Goal: Information Seeking & Learning: Learn about a topic

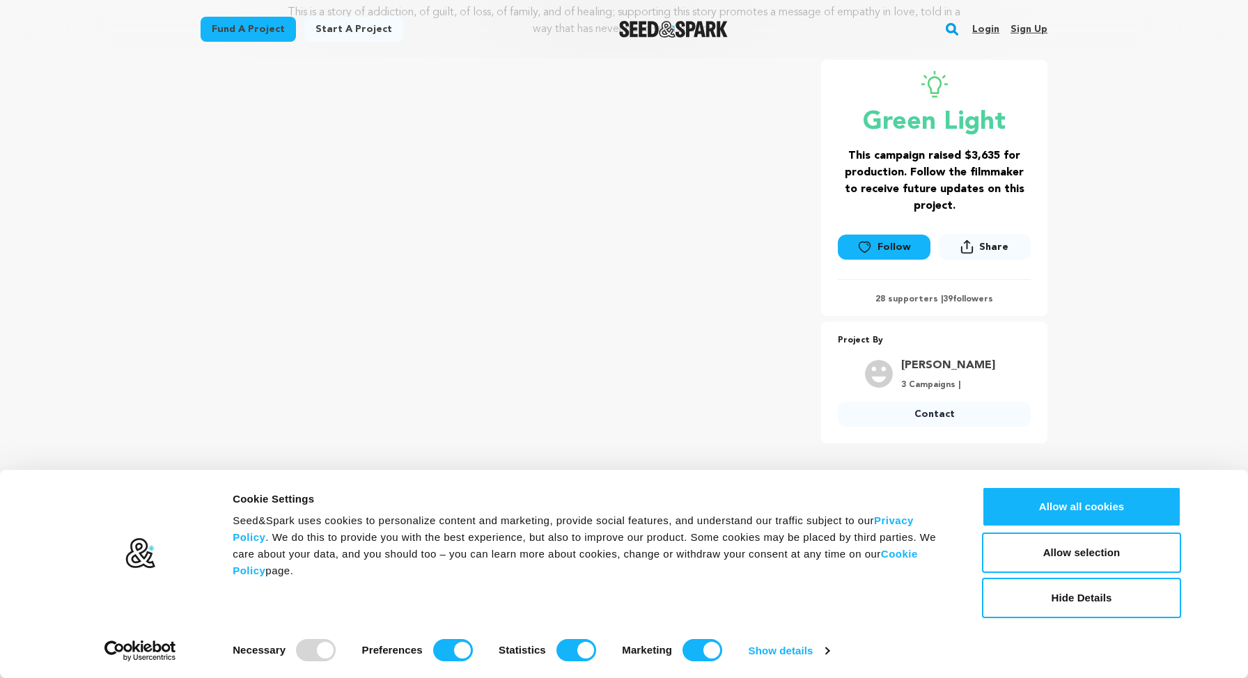
scroll to position [221, 0]
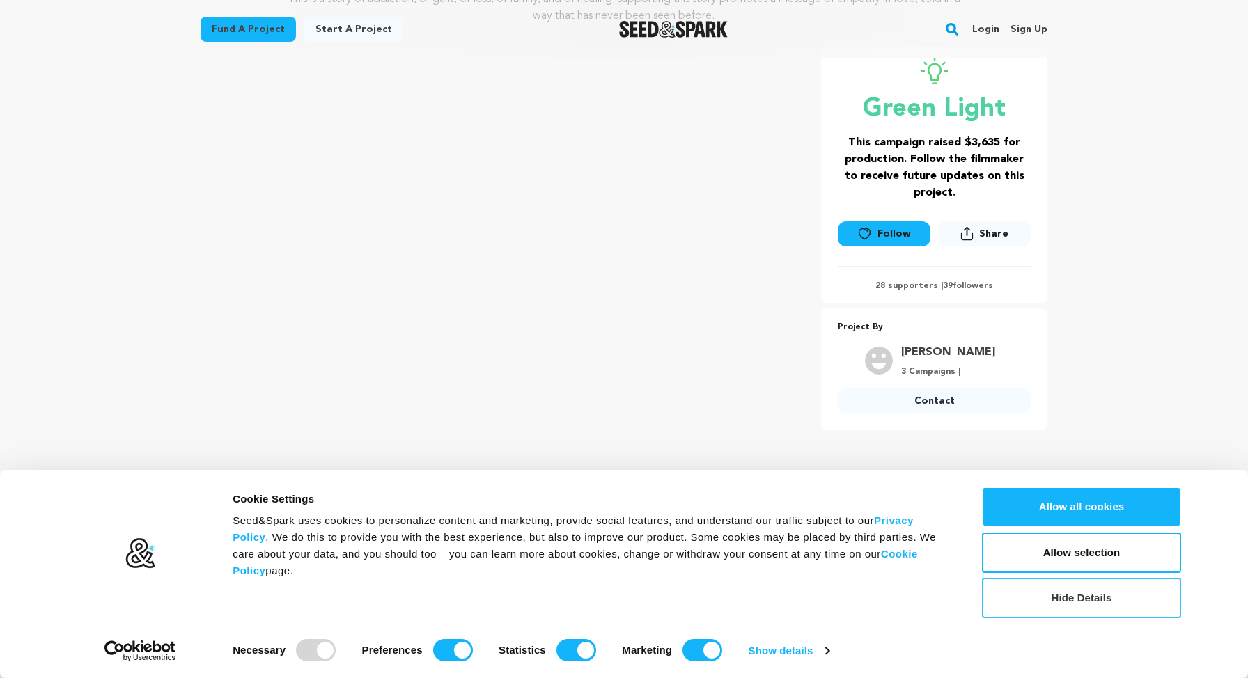
click at [1056, 596] on button "Hide Details" at bounding box center [1081, 598] width 199 height 40
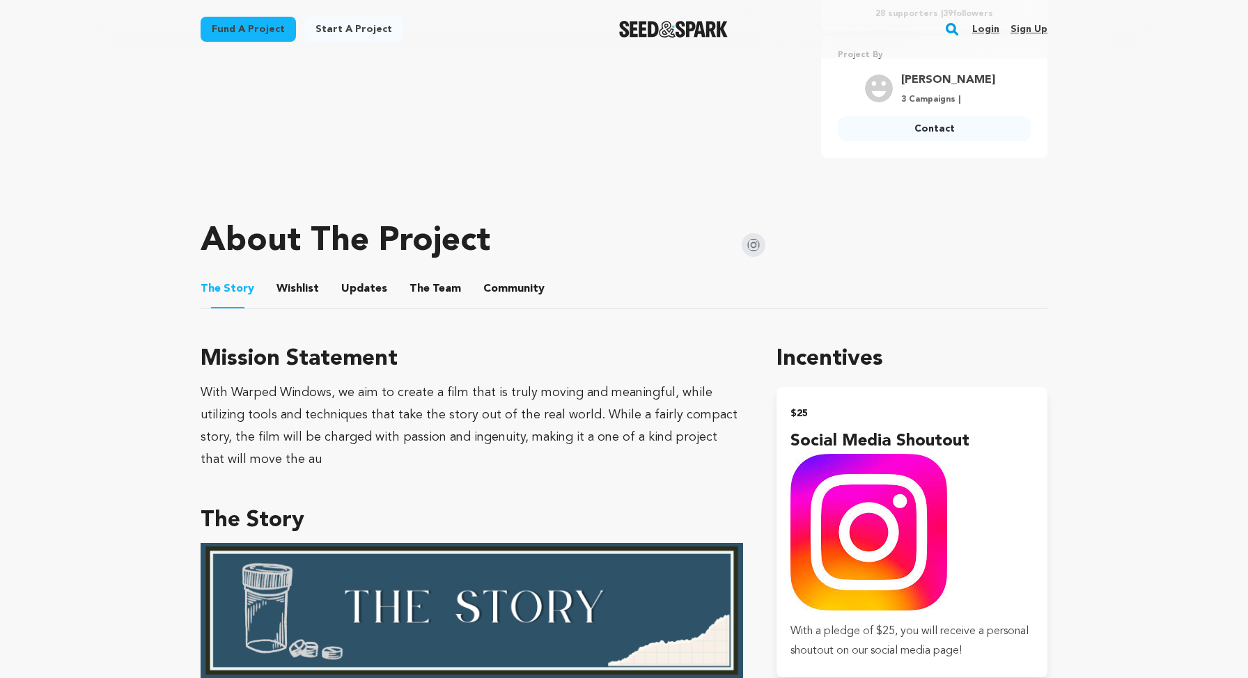
scroll to position [514, 0]
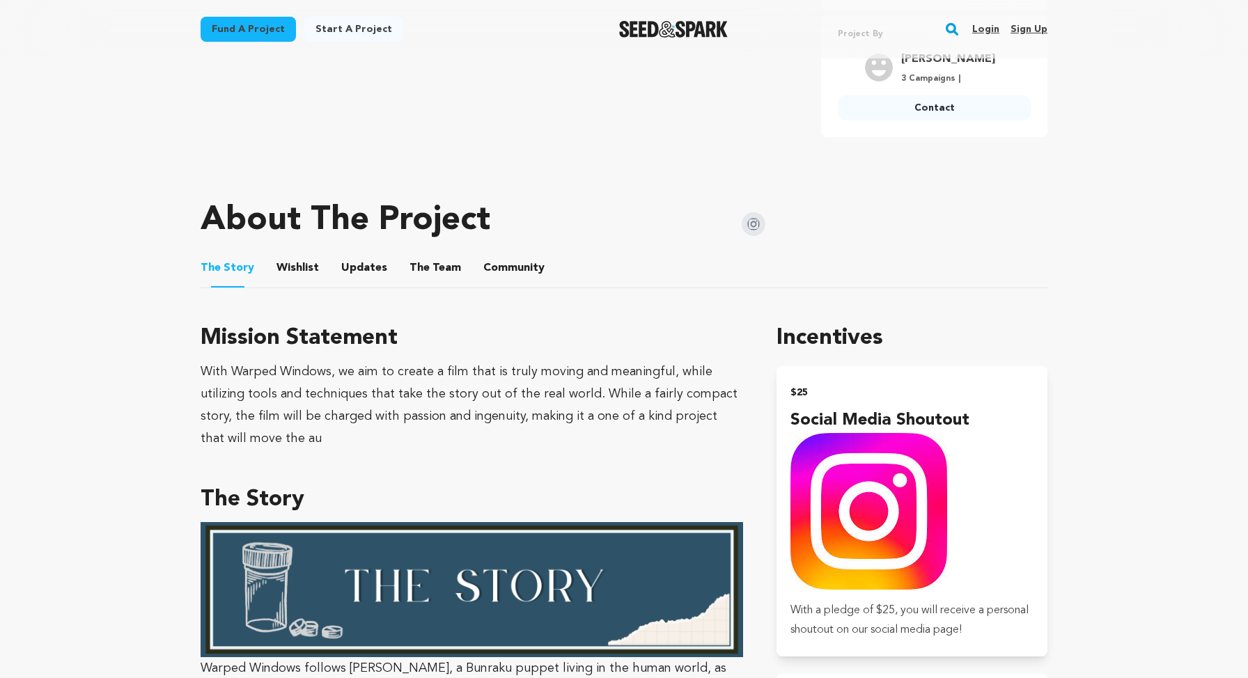
click at [391, 265] on ul "The Story The Story Wishlist Wishlist Updates Updates The Team The Team Communi…" at bounding box center [624, 269] width 847 height 40
click at [375, 265] on span "Updates" at bounding box center [364, 268] width 46 height 17
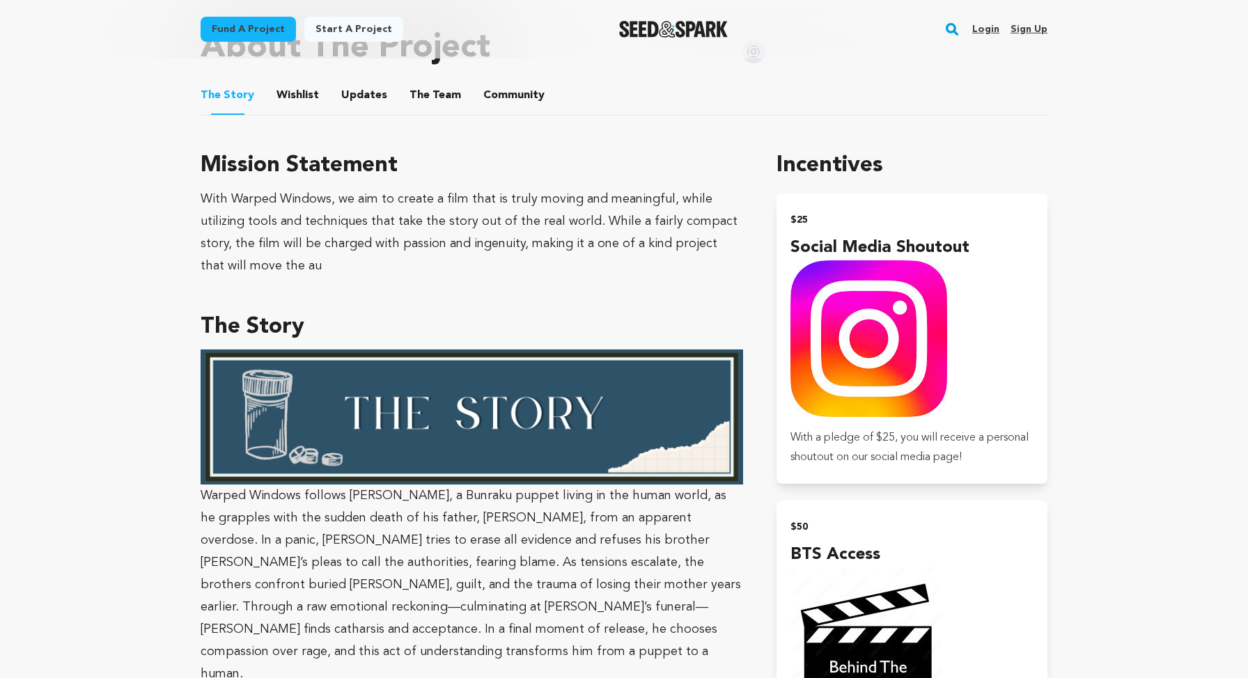
scroll to position [615, 0]
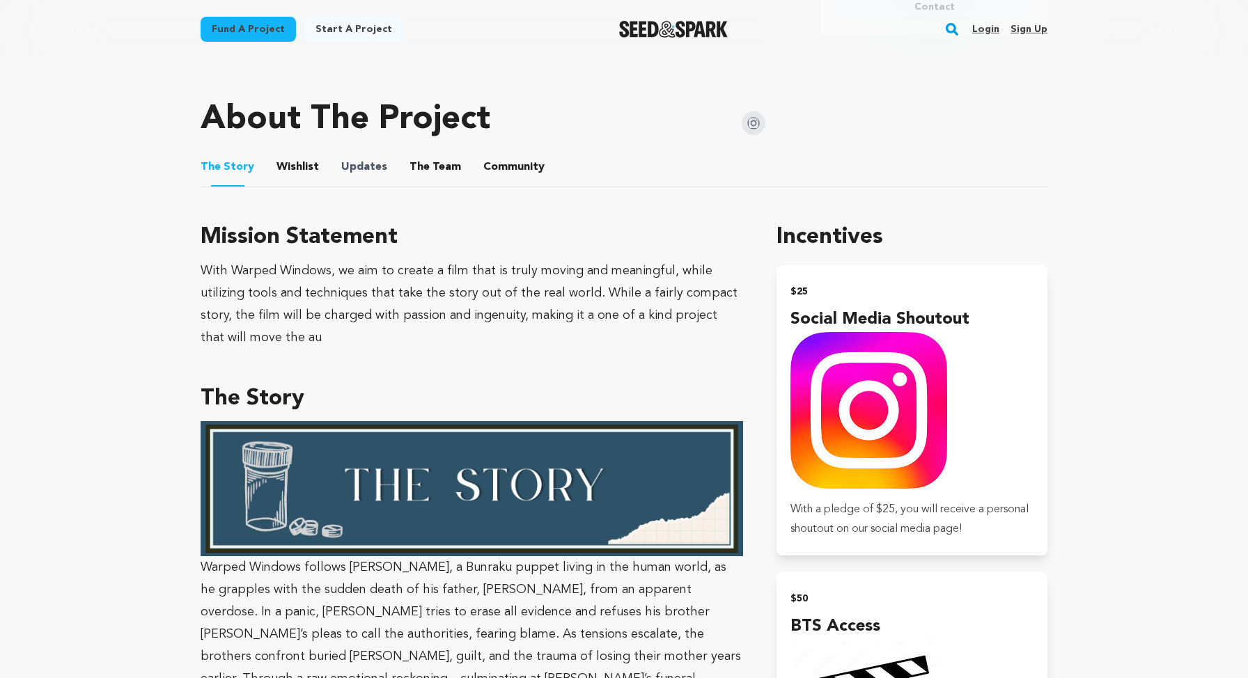
click at [379, 160] on span "Updates" at bounding box center [364, 167] width 46 height 17
click at [359, 163] on button "Updates" at bounding box center [363, 169] width 33 height 33
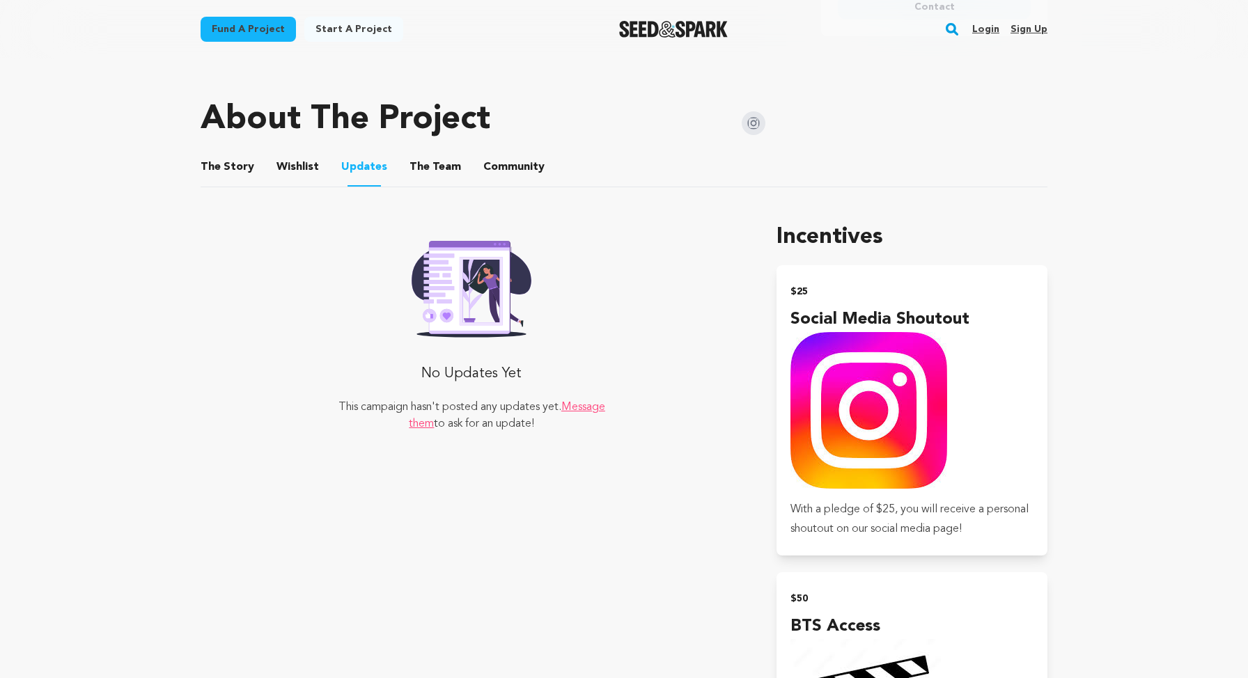
click at [306, 173] on button "Wishlist" at bounding box center [297, 169] width 33 height 33
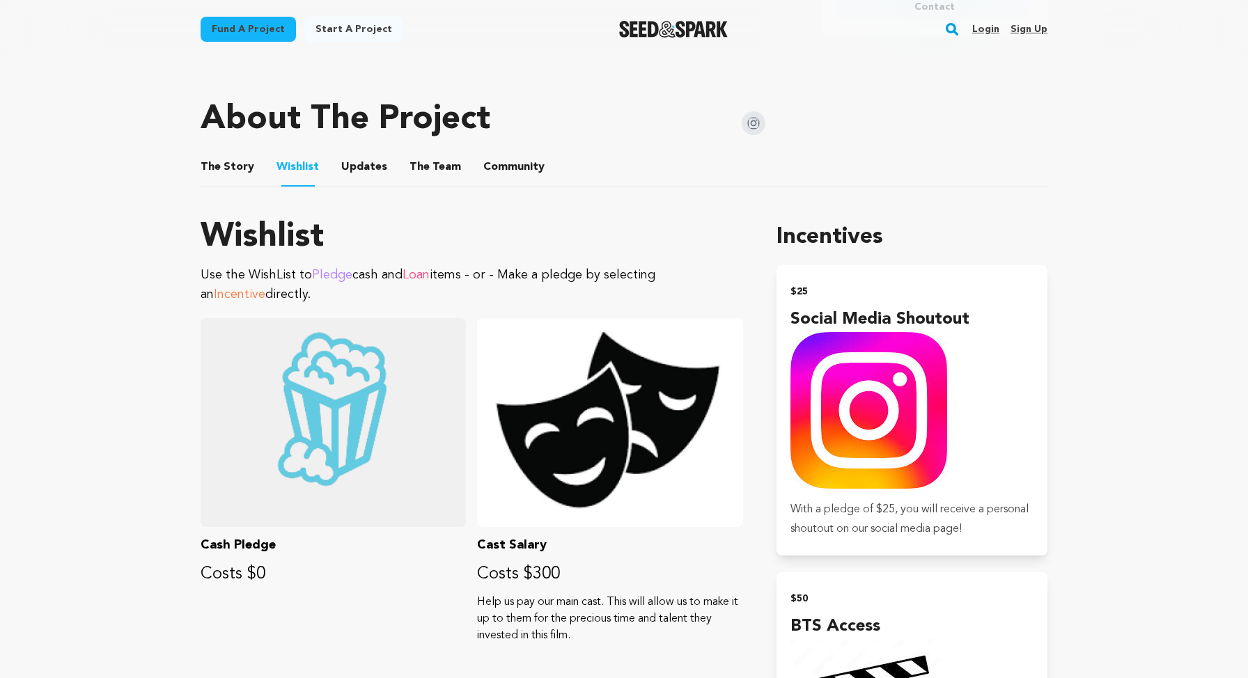
click at [233, 168] on button "The Story" at bounding box center [227, 169] width 33 height 33
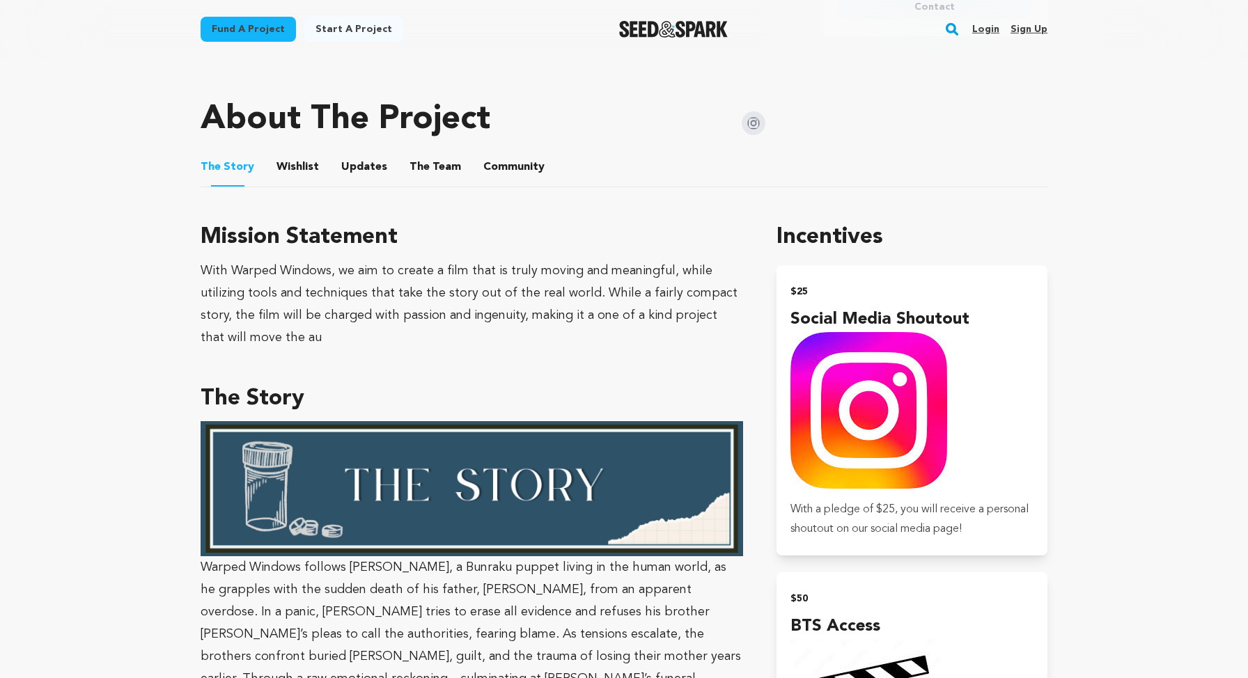
click at [297, 172] on button "Wishlist" at bounding box center [297, 169] width 33 height 33
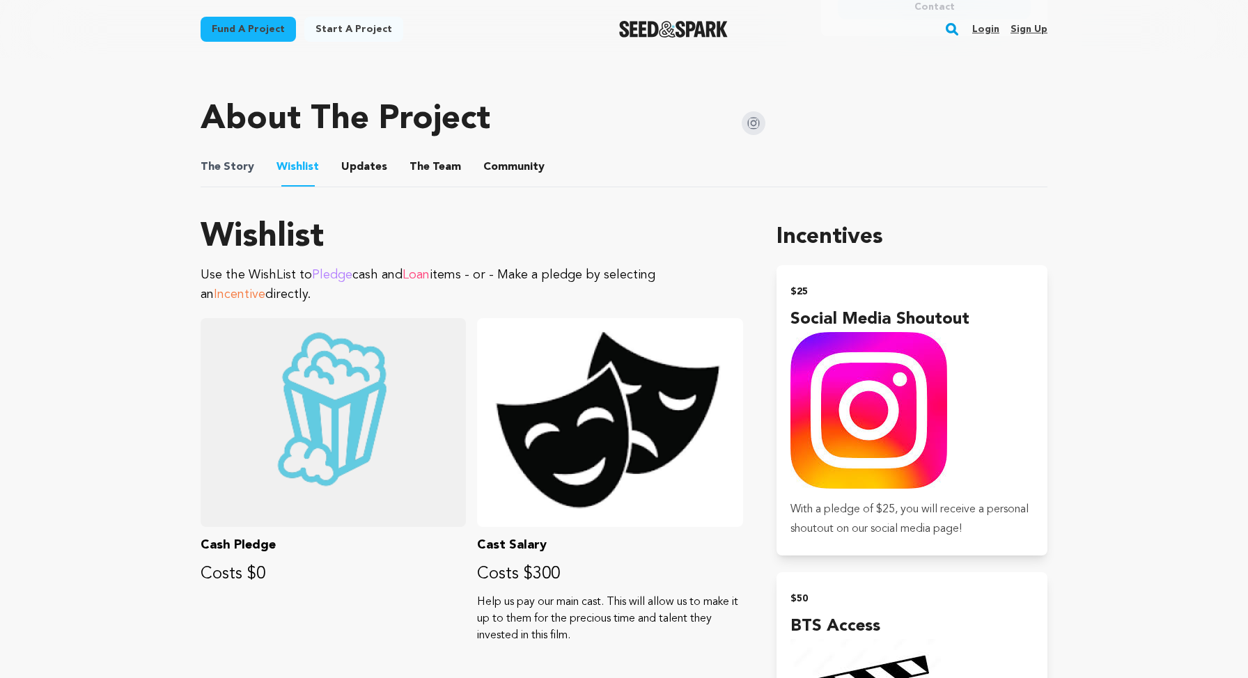
click at [248, 163] on span "The Story" at bounding box center [228, 167] width 54 height 17
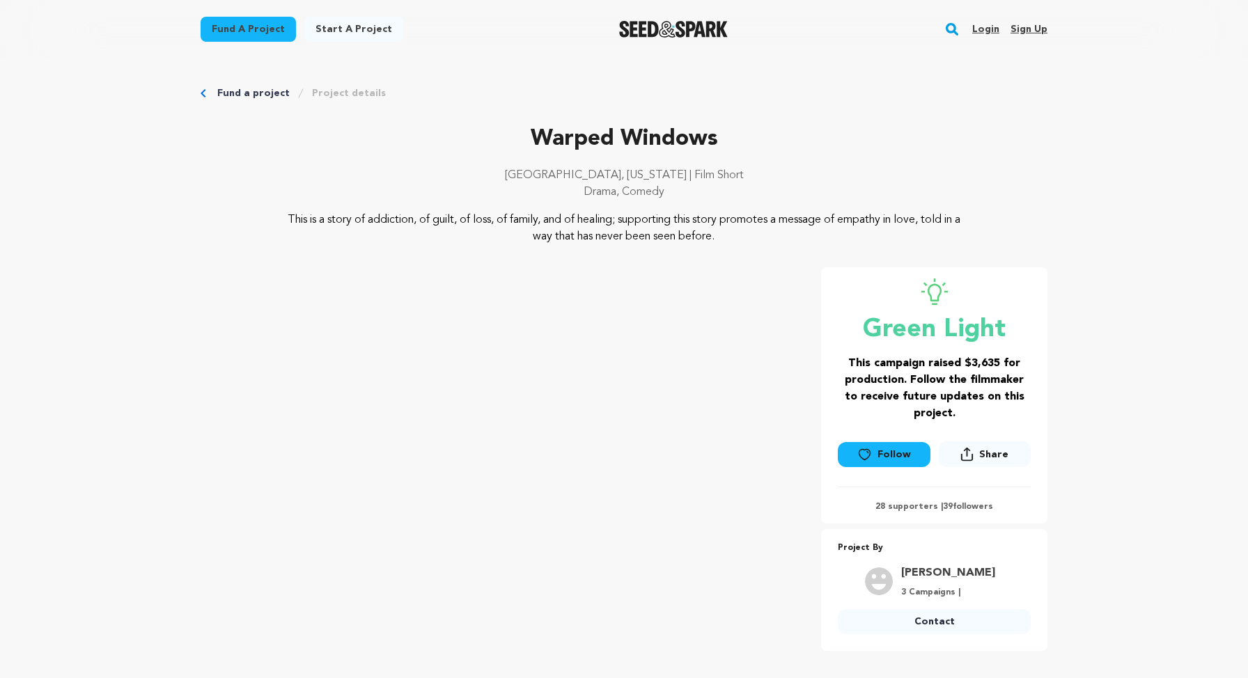
click at [358, 92] on link "Project details" at bounding box center [349, 93] width 74 height 14
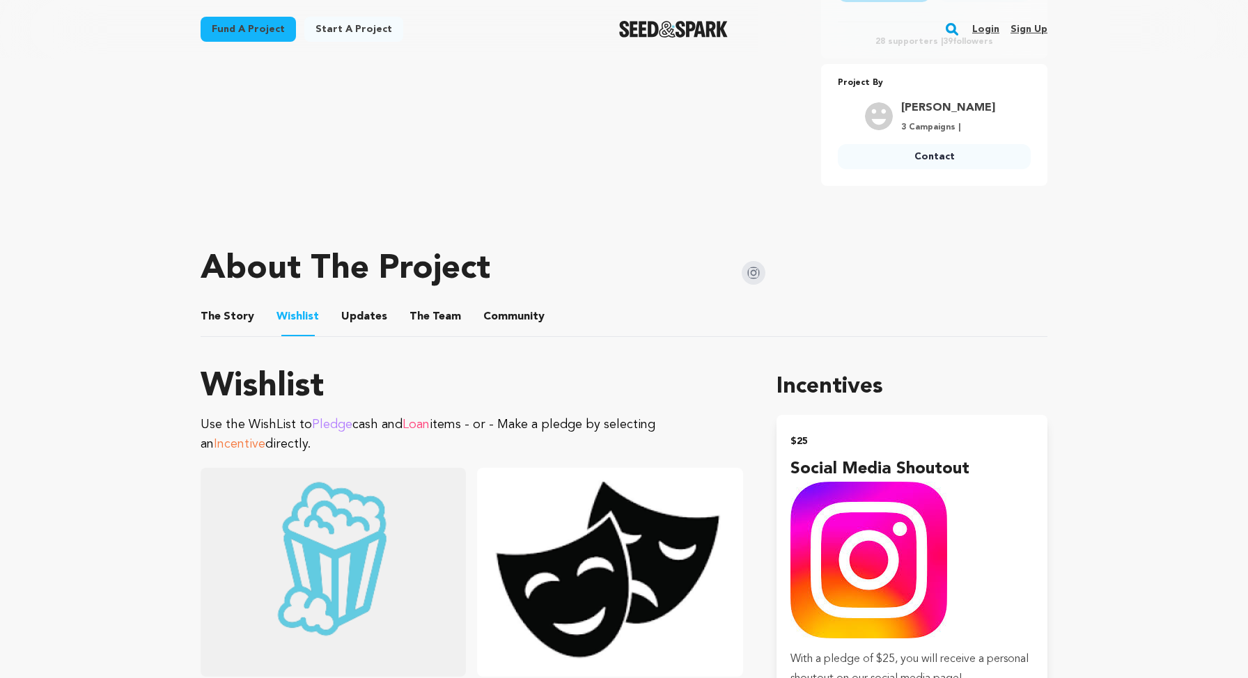
scroll to position [661, 0]
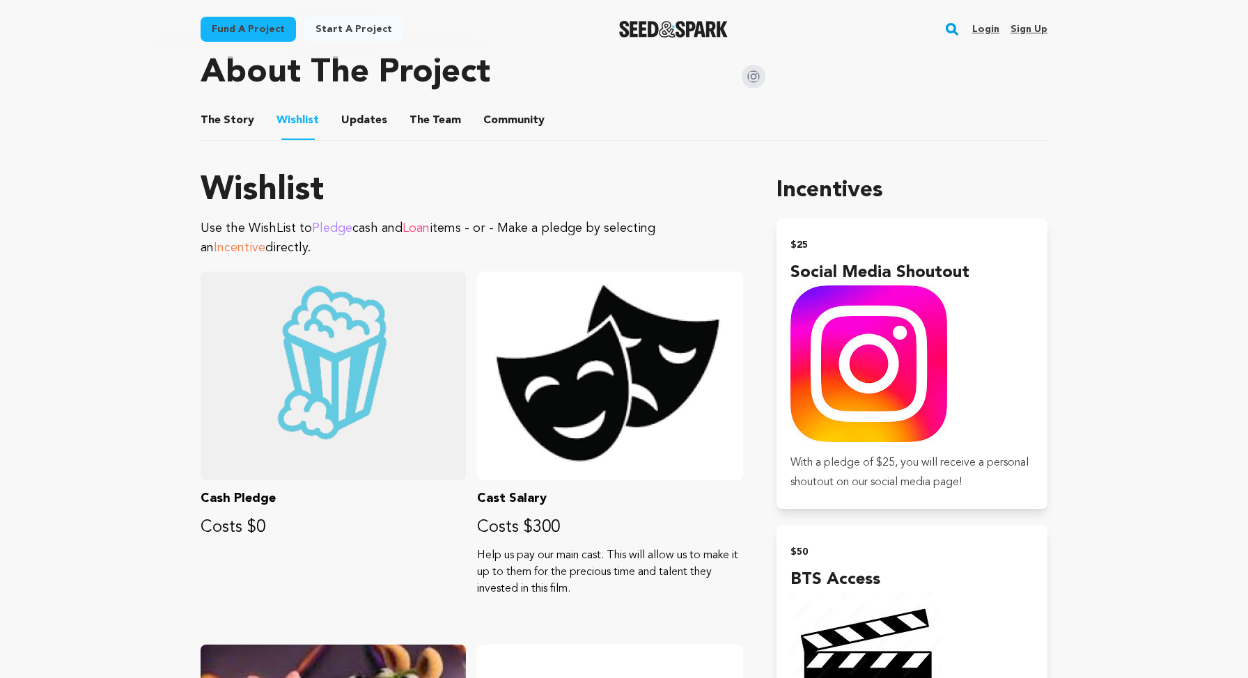
click at [366, 124] on button "Updates" at bounding box center [363, 123] width 33 height 33
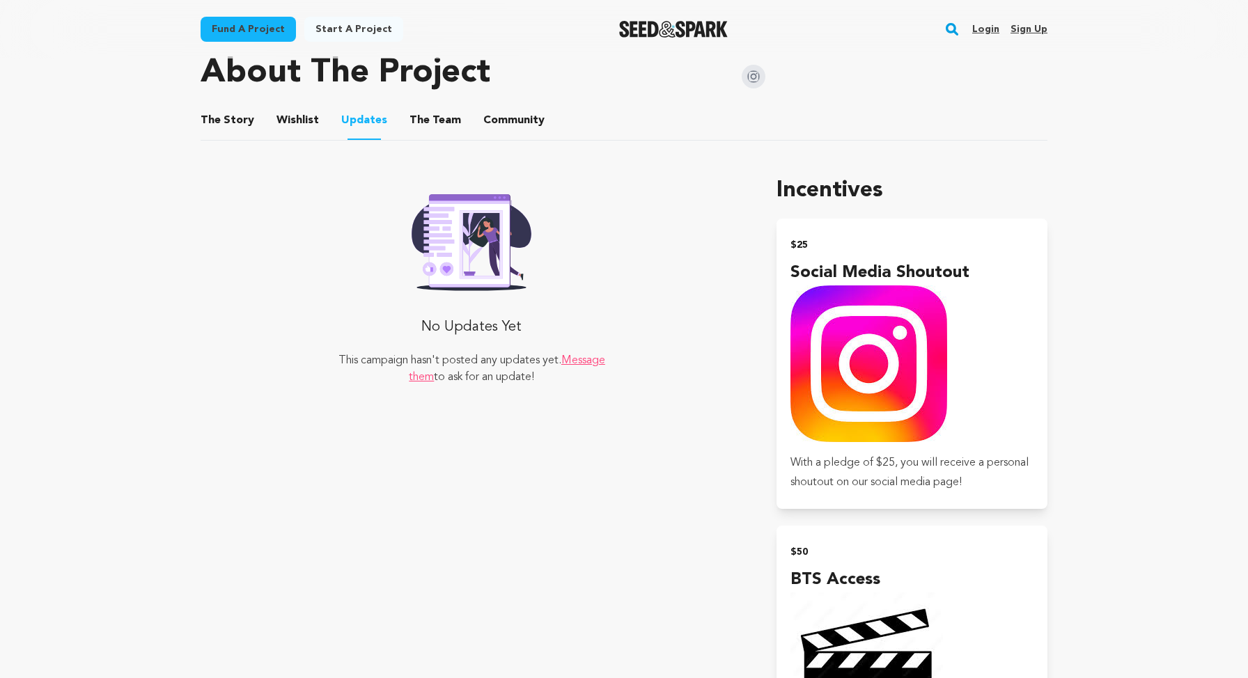
click at [418, 125] on button "The Team" at bounding box center [434, 123] width 33 height 33
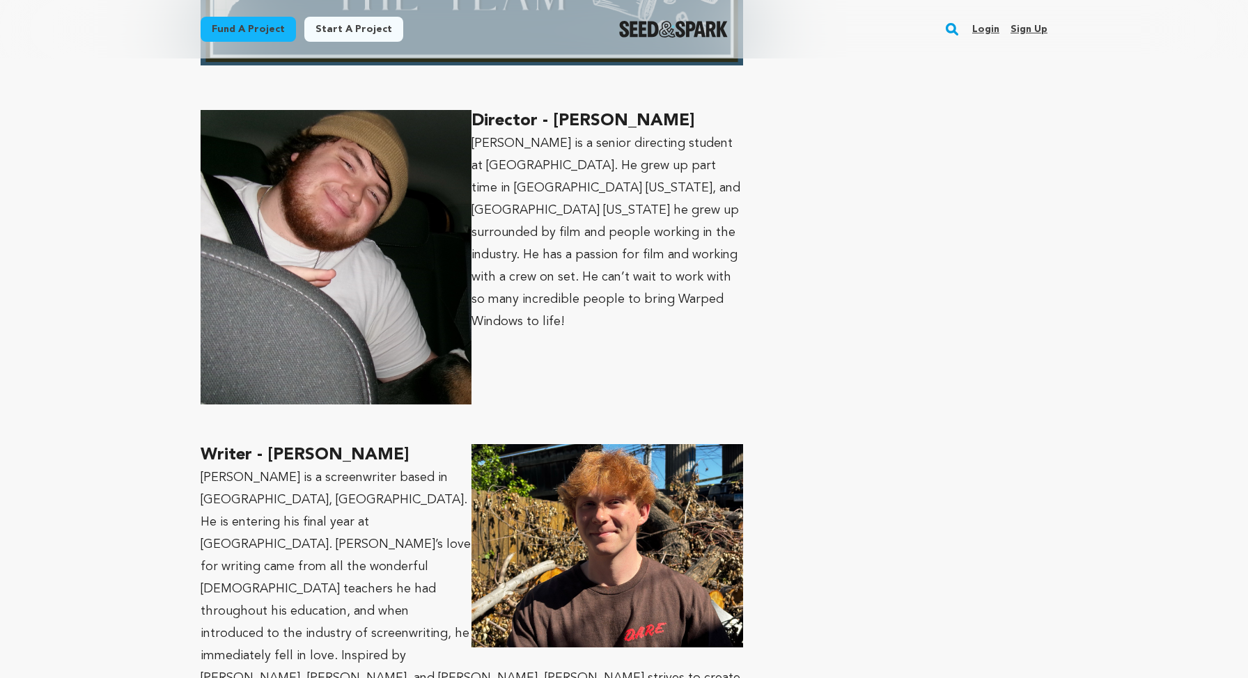
scroll to position [551, 0]
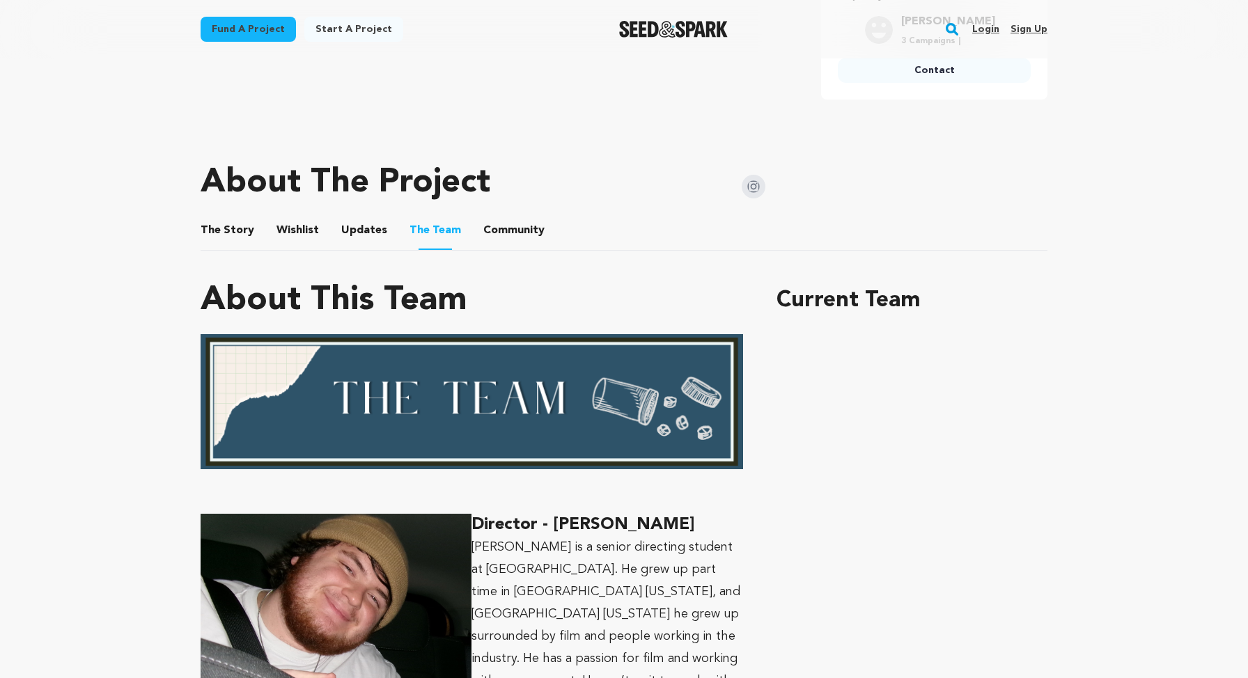
click at [508, 228] on button "Community" at bounding box center [513, 233] width 33 height 33
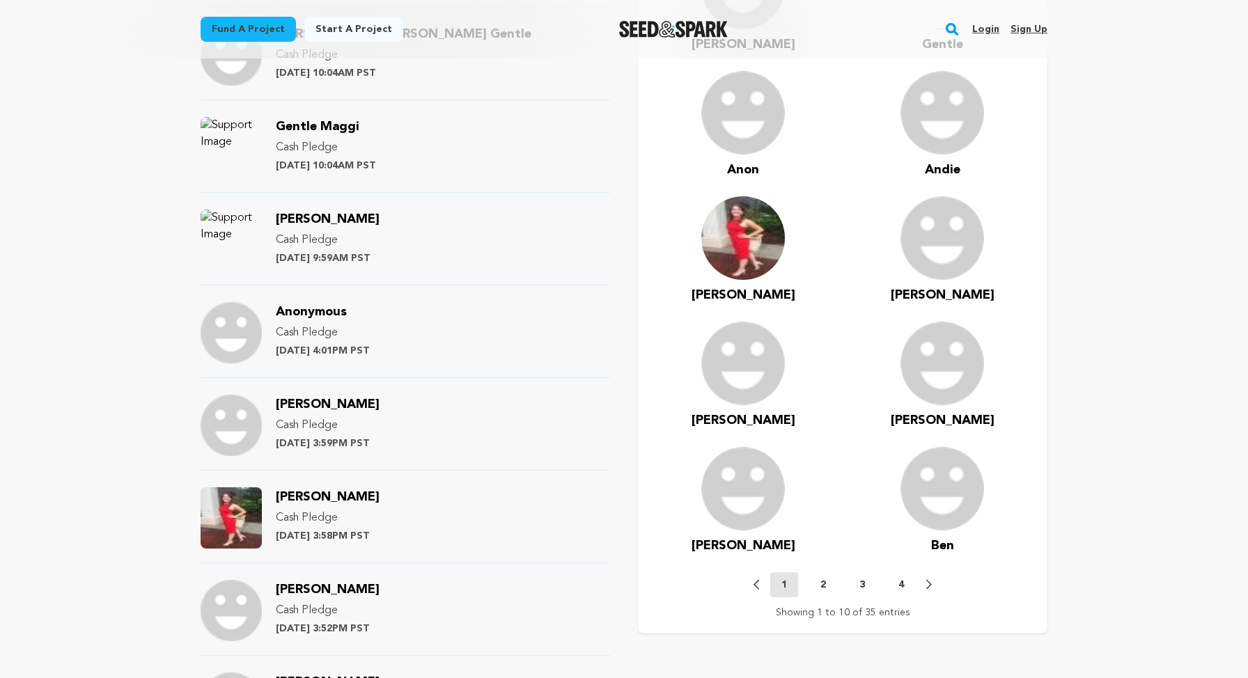
scroll to position [951, 0]
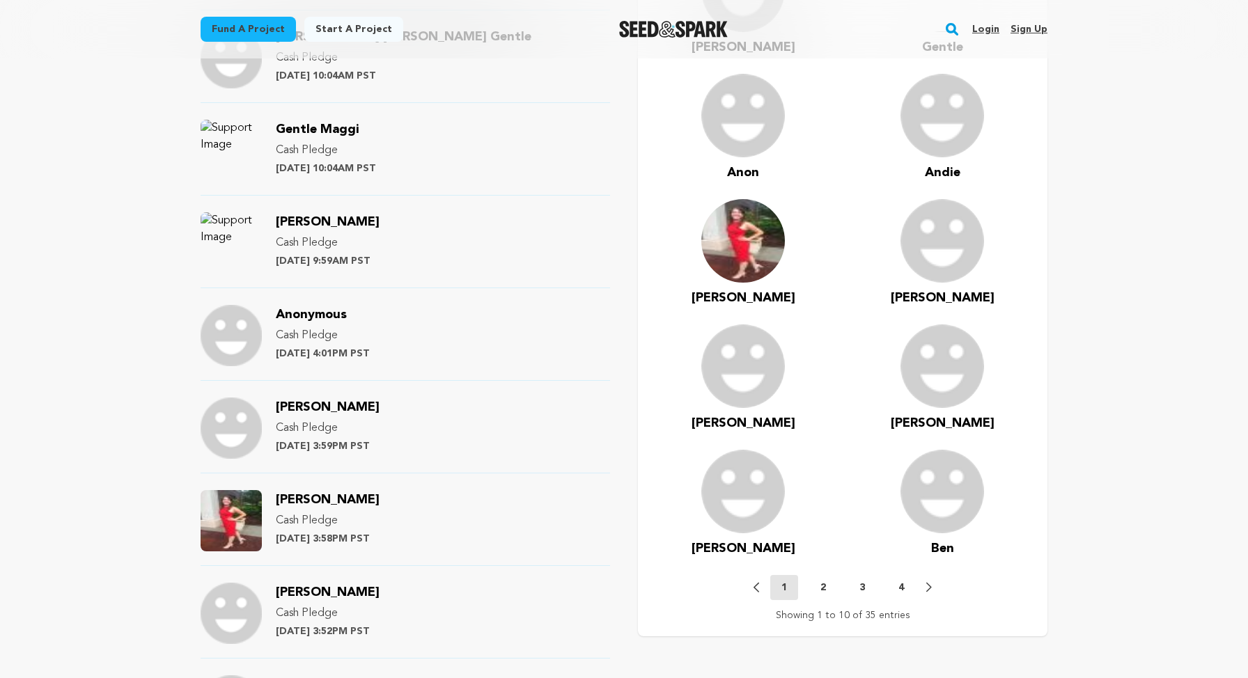
click at [825, 587] on button "2" at bounding box center [823, 588] width 28 height 14
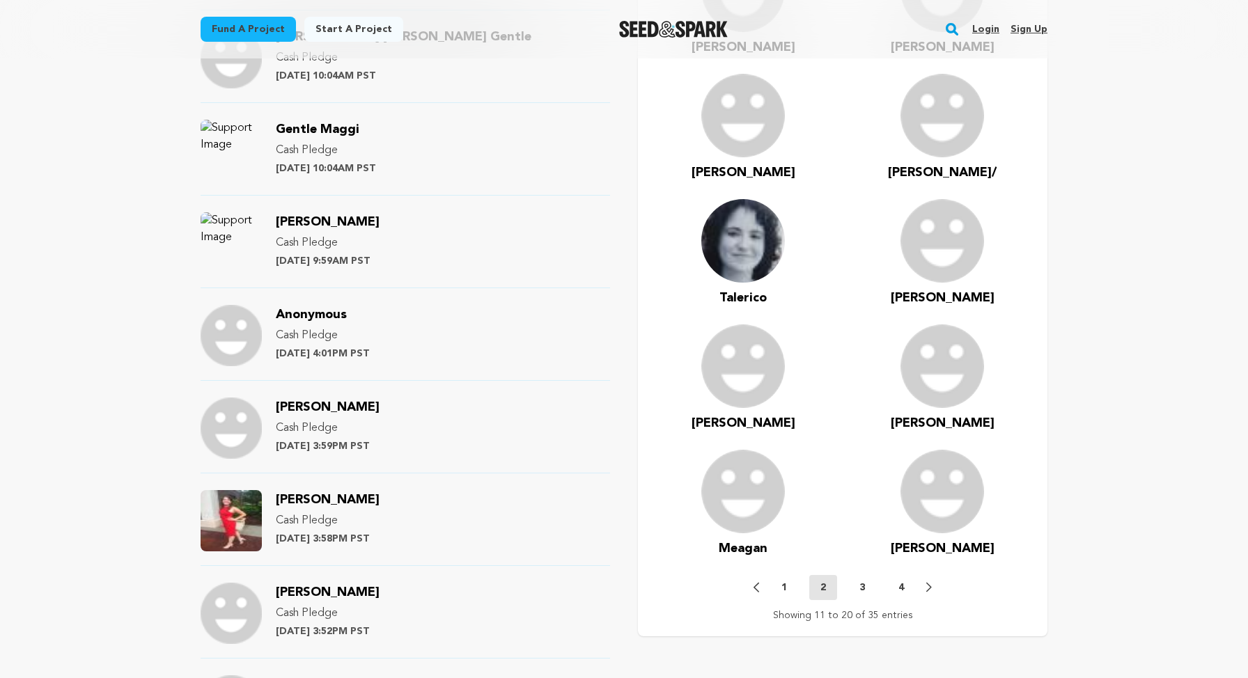
click at [847, 587] on div "Previous 1 2 3 4 Next" at bounding box center [842, 587] width 178 height 25
click at [877, 584] on div "Previous 1 2 3 4 Next" at bounding box center [842, 587] width 178 height 25
click at [902, 584] on p "4" at bounding box center [901, 588] width 6 height 14
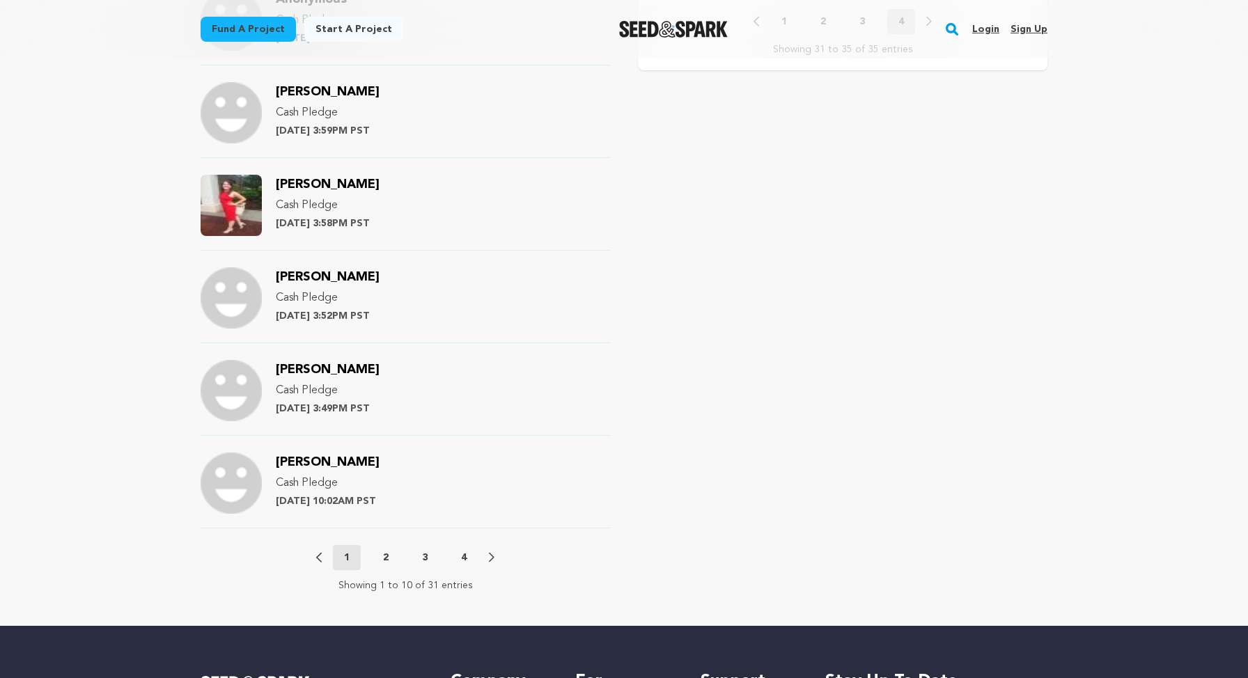
scroll to position [1282, 0]
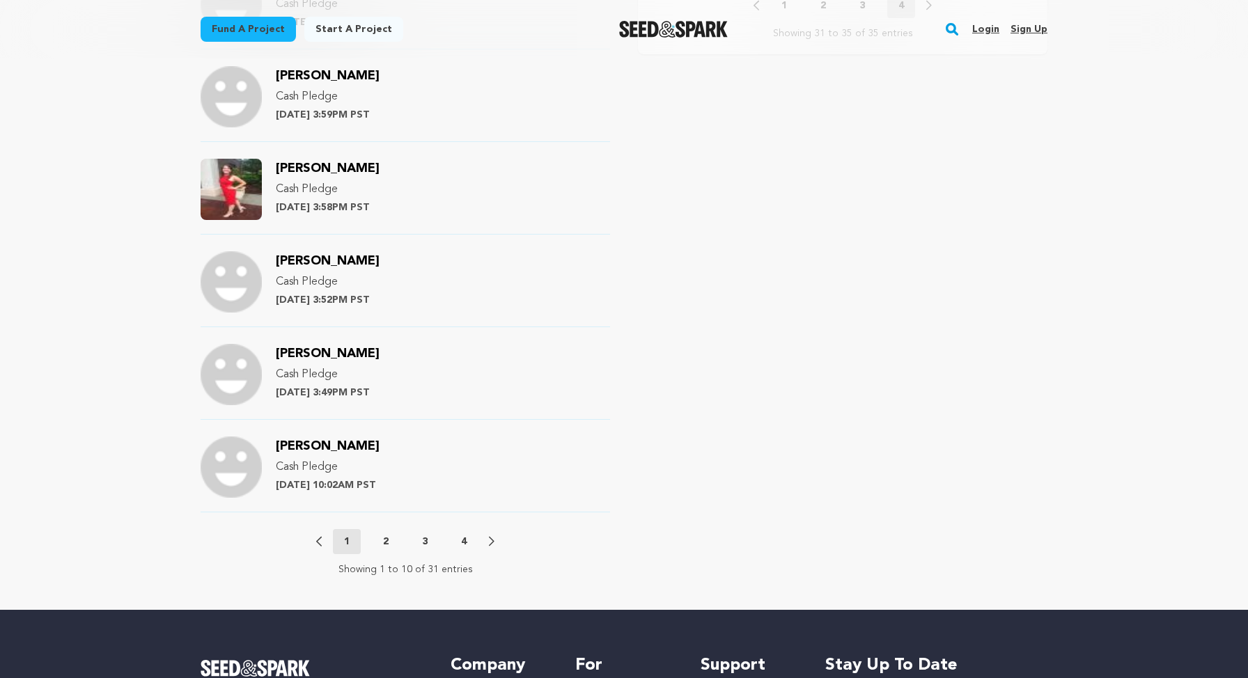
click at [384, 536] on p "2" at bounding box center [386, 542] width 6 height 14
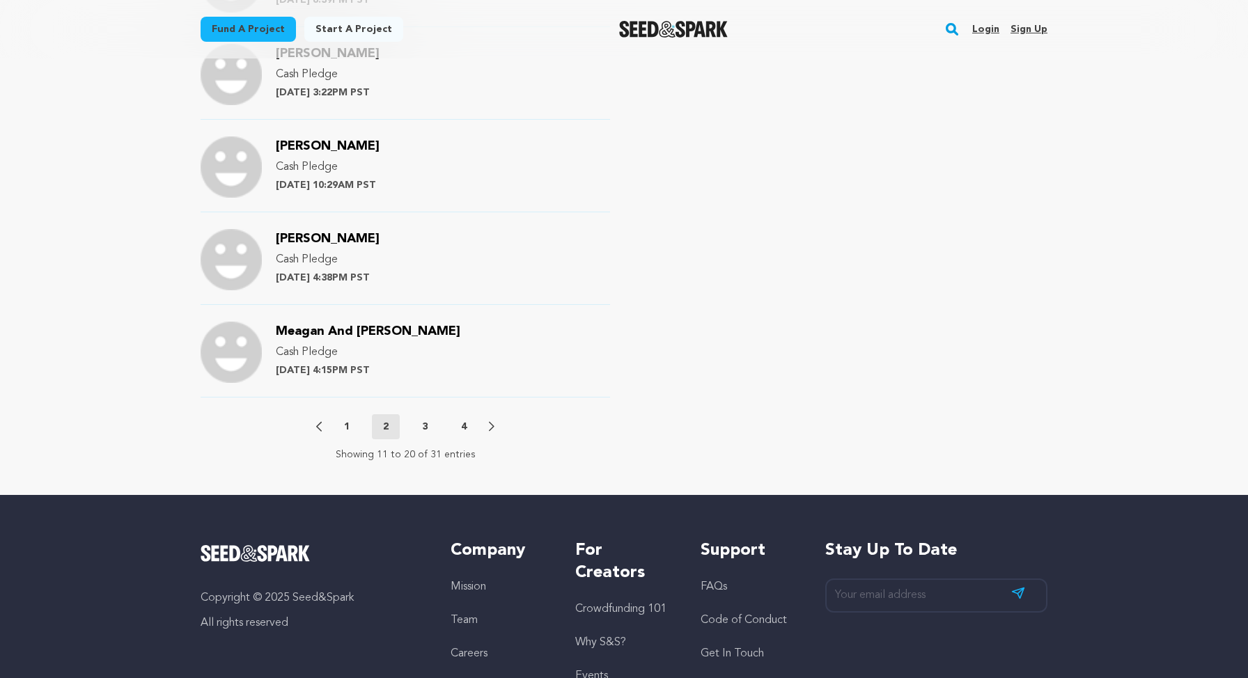
scroll to position [1411, 0]
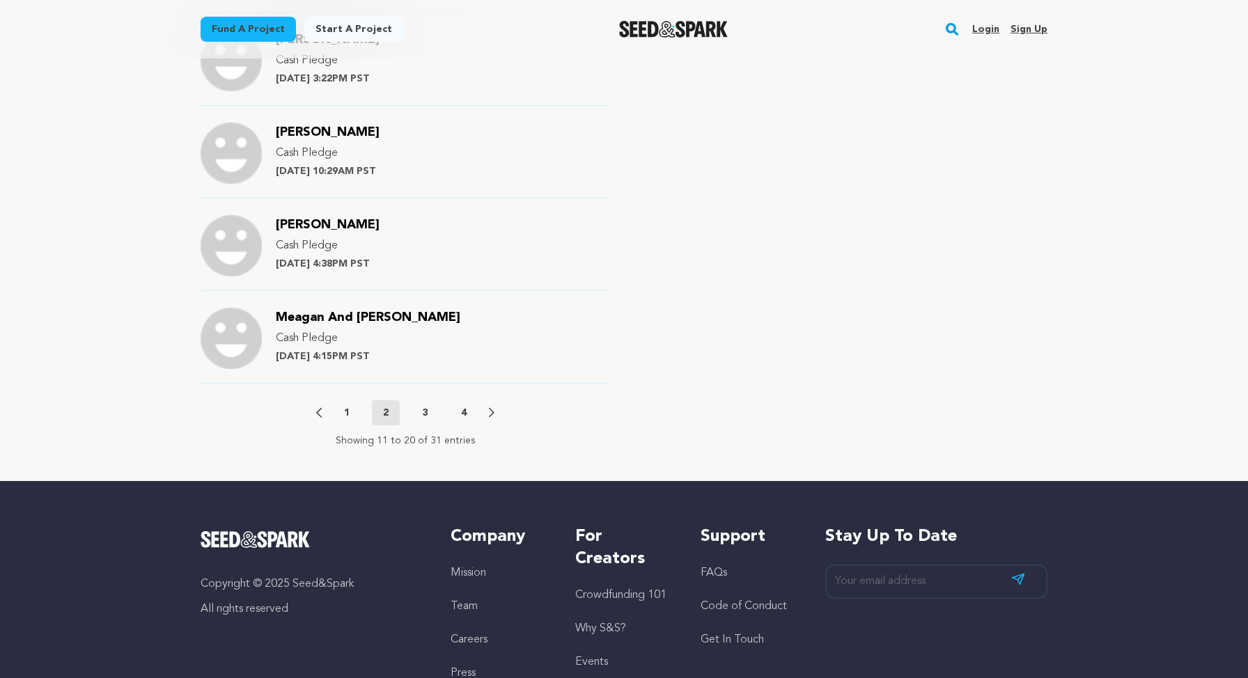
click at [422, 402] on div "Previous 1 2 3 4 Next" at bounding box center [405, 412] width 178 height 25
click at [421, 413] on button "3" at bounding box center [425, 413] width 28 height 14
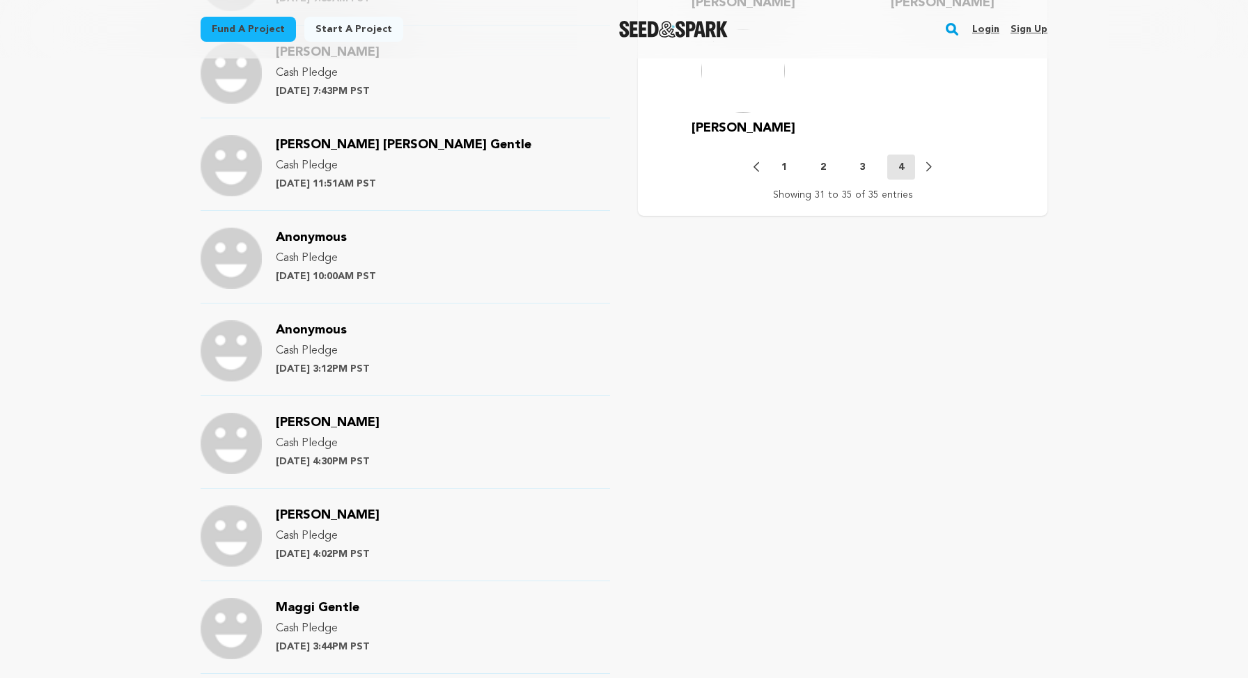
scroll to position [1313, 0]
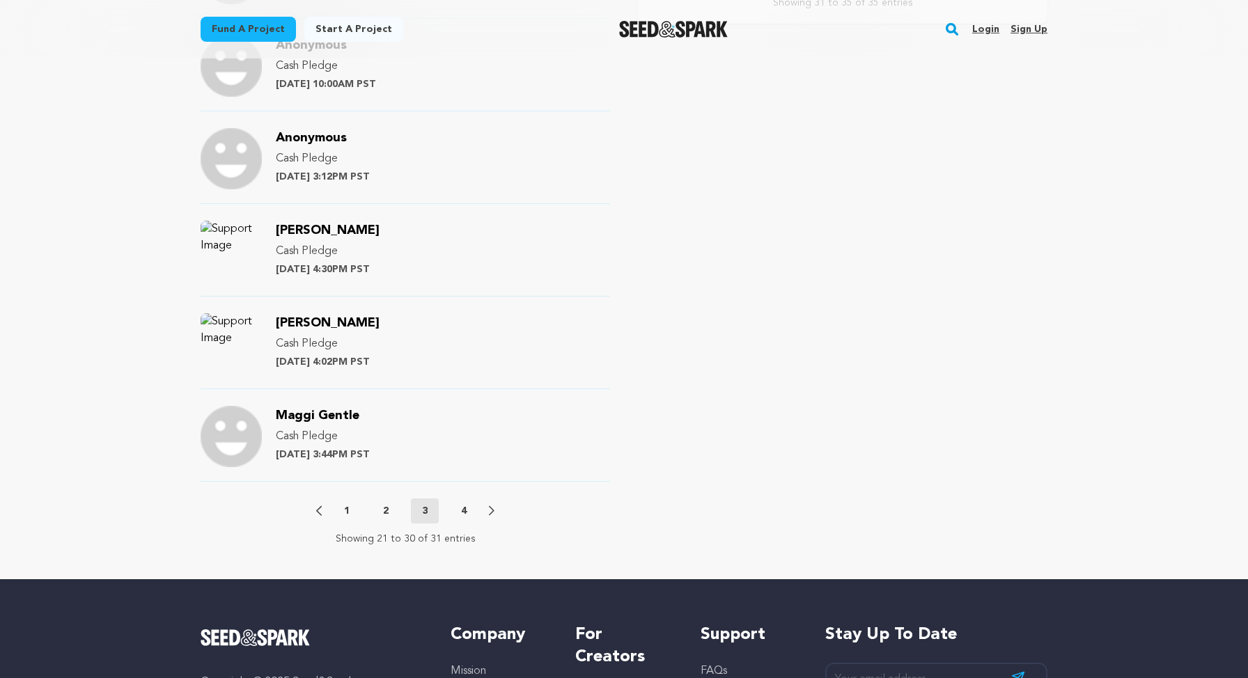
click at [460, 508] on button "4" at bounding box center [464, 511] width 28 height 14
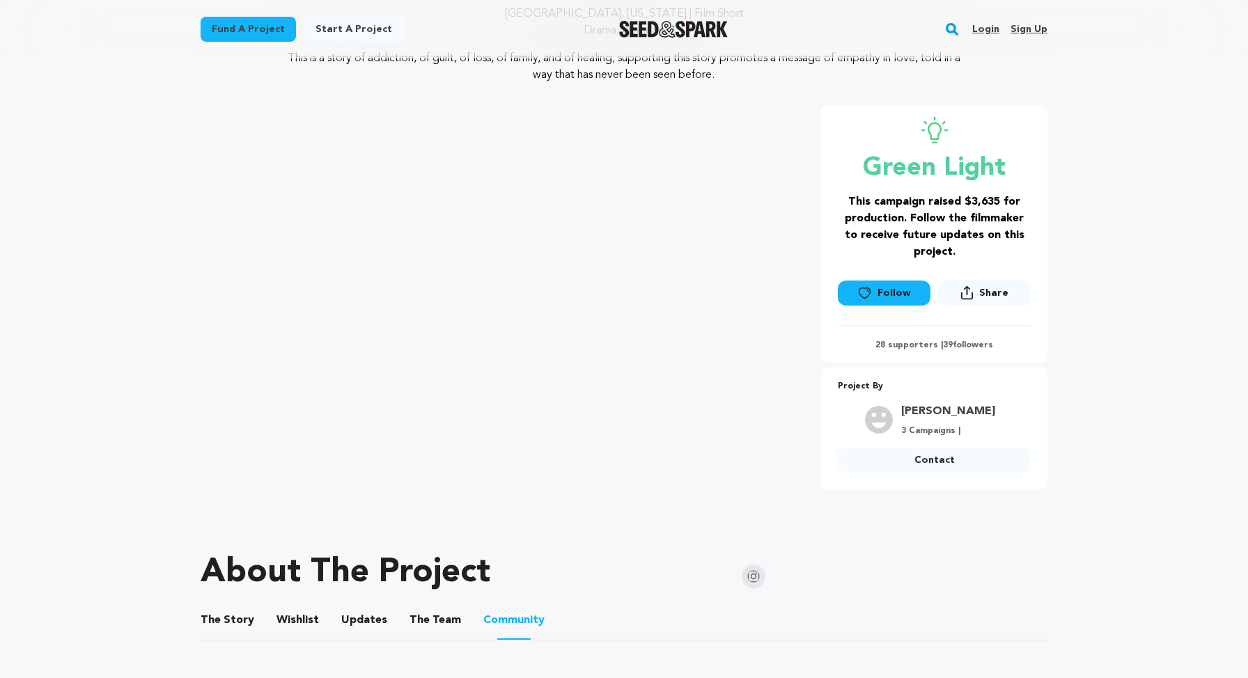
scroll to position [0, 0]
